Goal: Navigation & Orientation: Find specific page/section

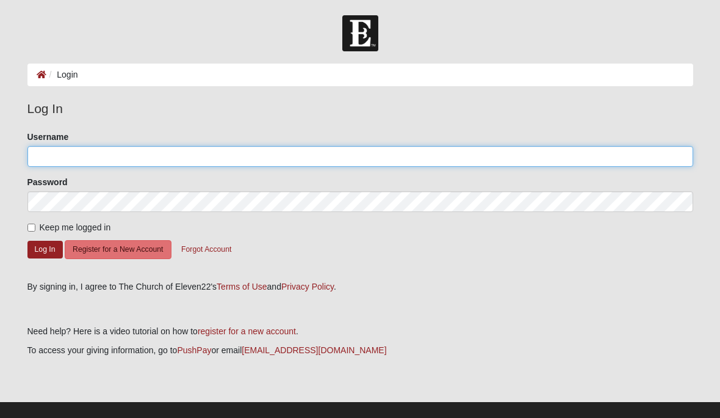
click at [85, 159] on input "Username" at bounding box center [360, 156] width 666 height 21
type input "Stillnell8@aol.com"
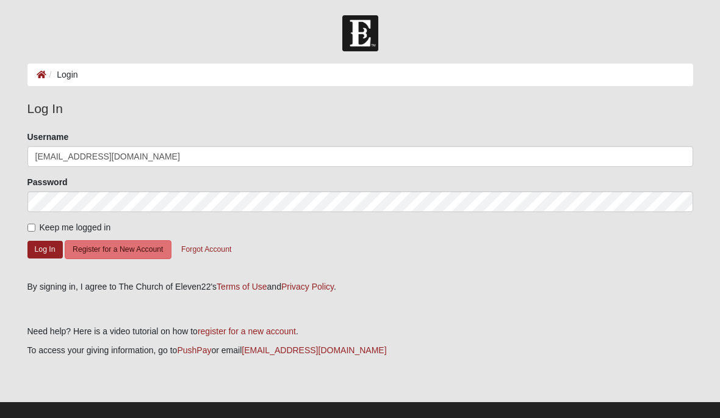
click at [45, 248] on button "Log In" at bounding box center [44, 249] width 35 height 18
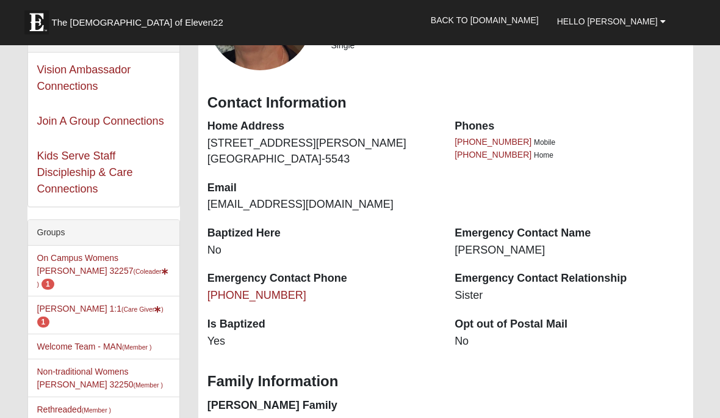
scroll to position [168, 0]
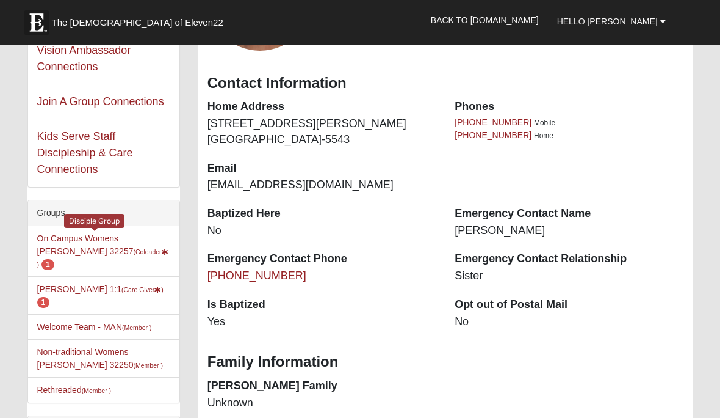
click at [101, 240] on link "On Campus Womens [PERSON_NAME] 32257 (Coleader ) 1" at bounding box center [102, 250] width 131 height 35
